Goal: Task Accomplishment & Management: Manage account settings

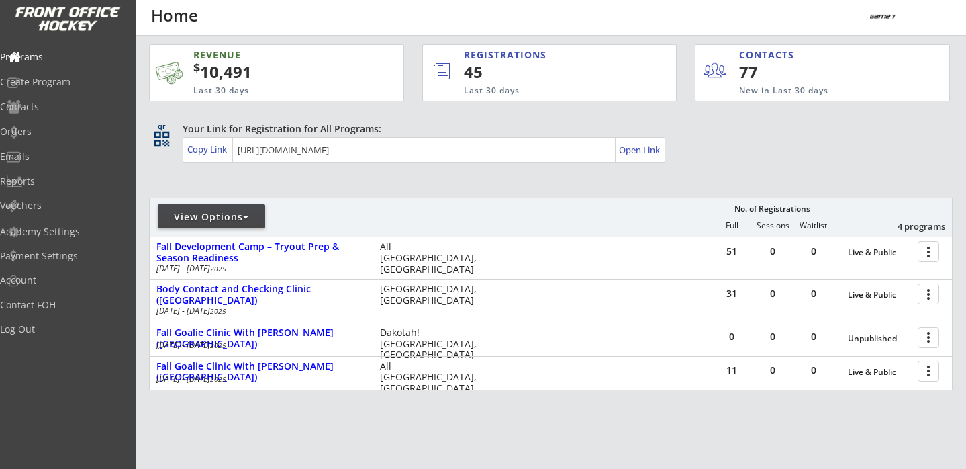
scroll to position [6, 0]
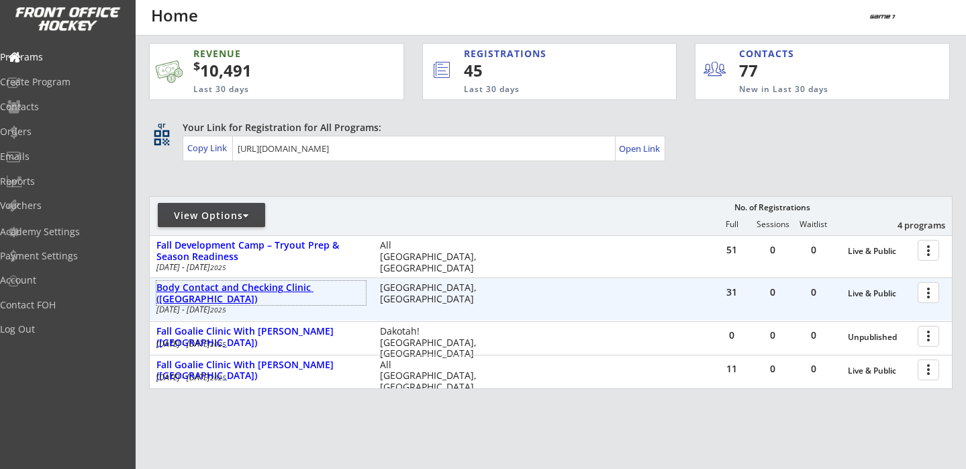
click at [280, 297] on div "Body Contact and Checking Clinic ([GEOGRAPHIC_DATA])" at bounding box center [260, 293] width 209 height 23
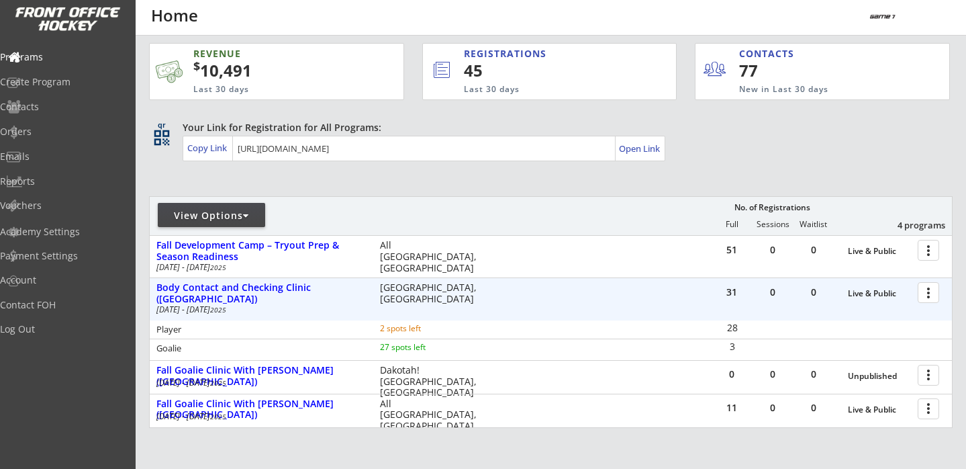
click at [935, 290] on div at bounding box center [930, 291] width 23 height 23
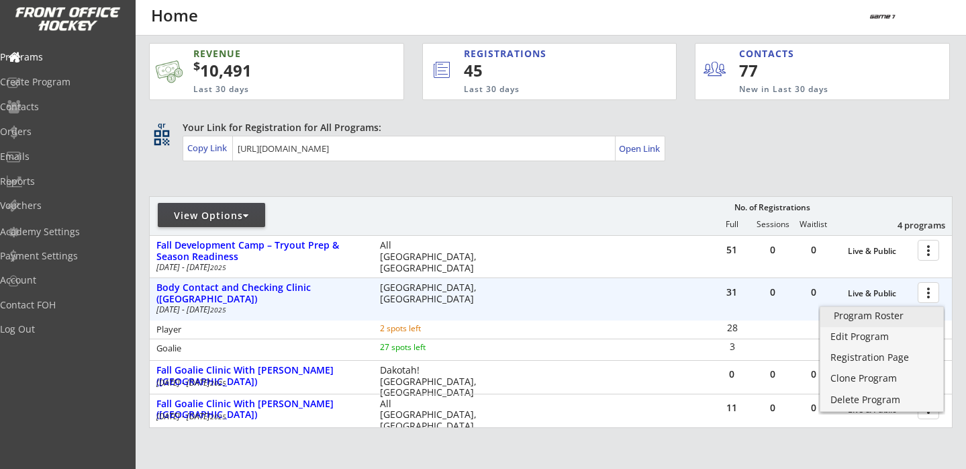
click at [894, 315] on div "Program Roster" at bounding box center [882, 315] width 96 height 9
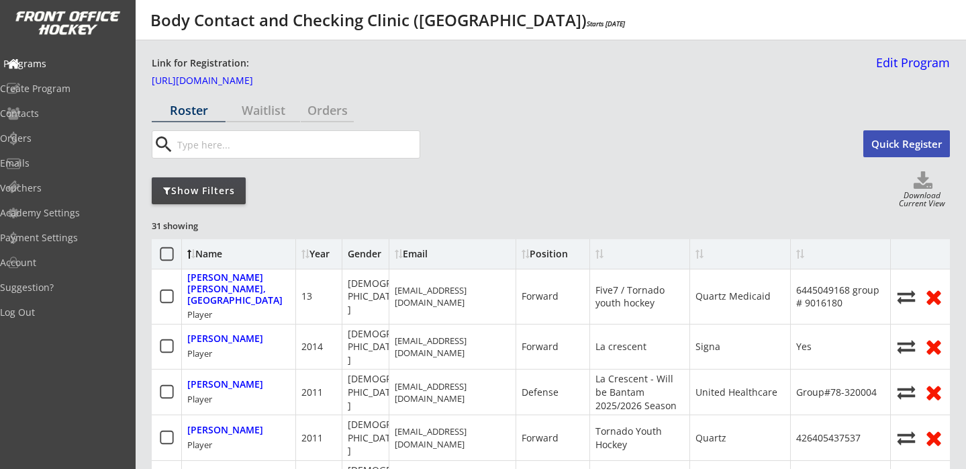
click at [62, 65] on div "Programs" at bounding box center [63, 63] width 121 height 9
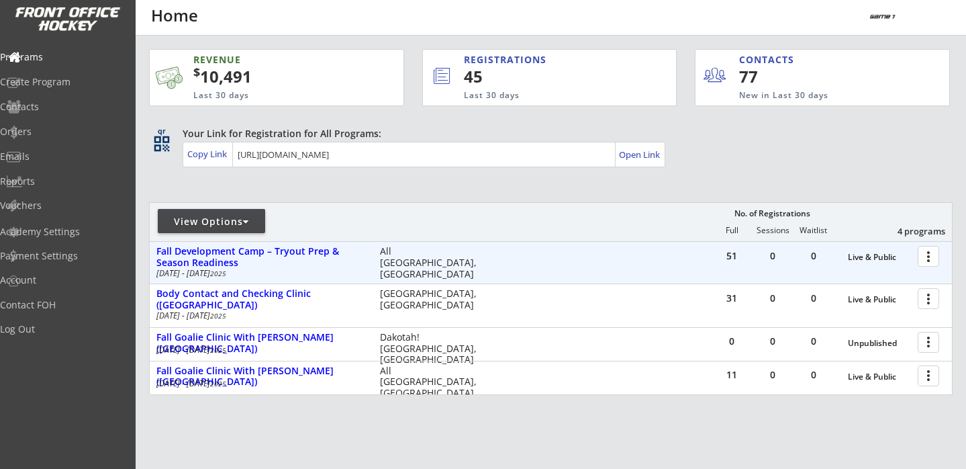
scroll to position [6, 0]
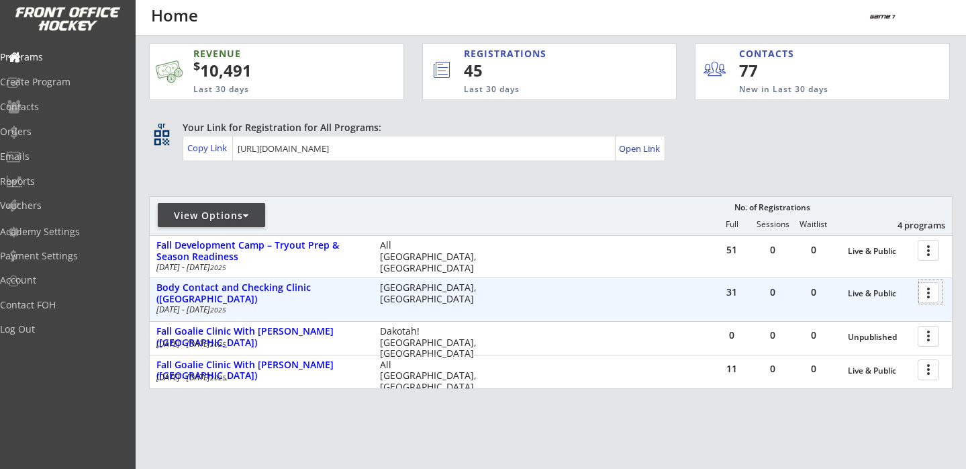
click at [927, 297] on div at bounding box center [930, 291] width 23 height 23
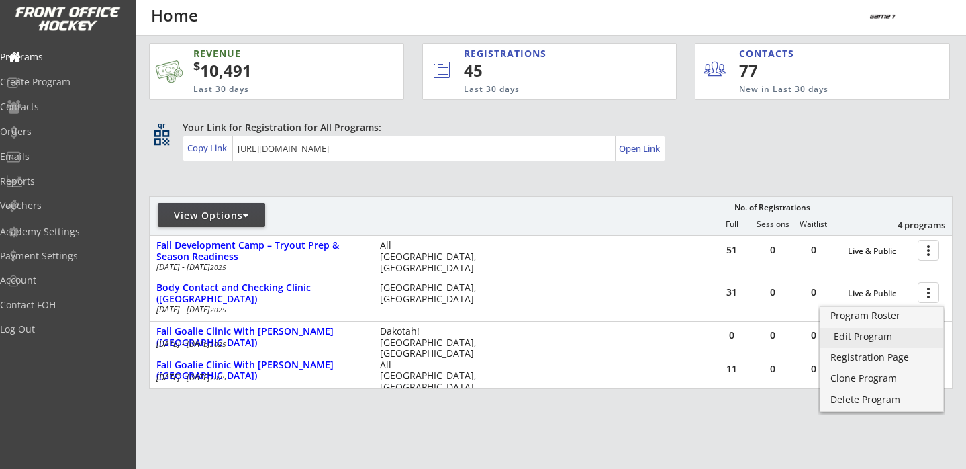
click at [867, 341] on div "Edit Program" at bounding box center [882, 336] width 96 height 9
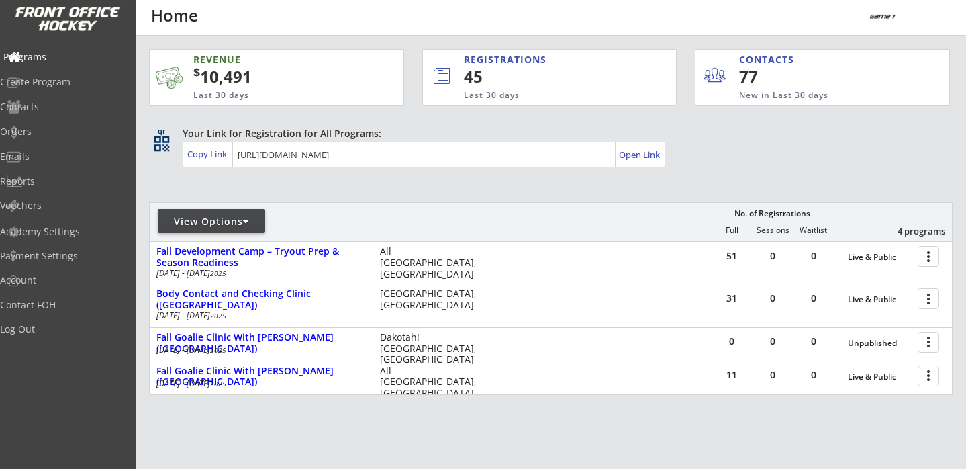
click at [70, 61] on div "Programs" at bounding box center [63, 56] width 121 height 9
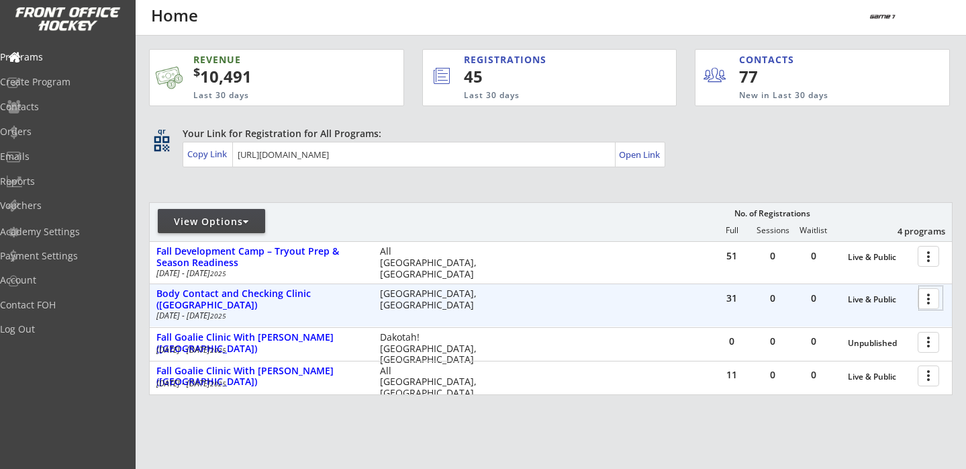
click at [928, 293] on div at bounding box center [930, 297] width 23 height 23
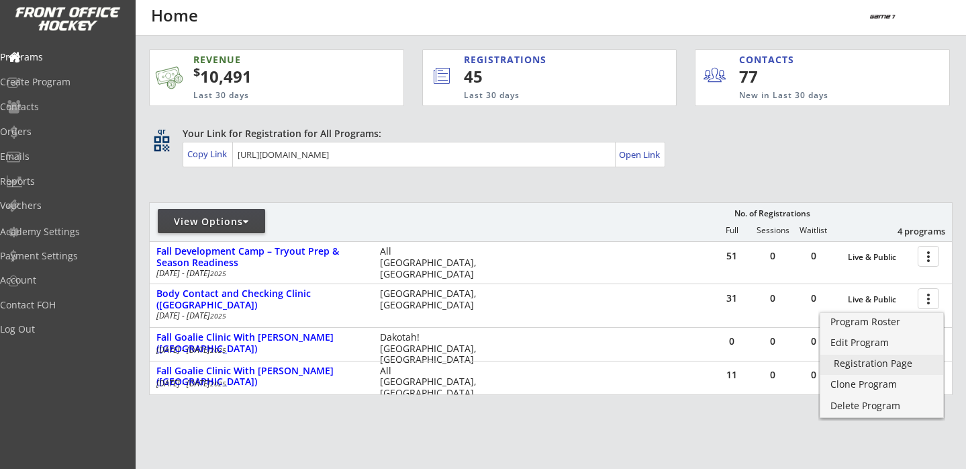
click at [881, 359] on div "Registration Page" at bounding box center [882, 363] width 96 height 9
